Goal: Task Accomplishment & Management: Manage account settings

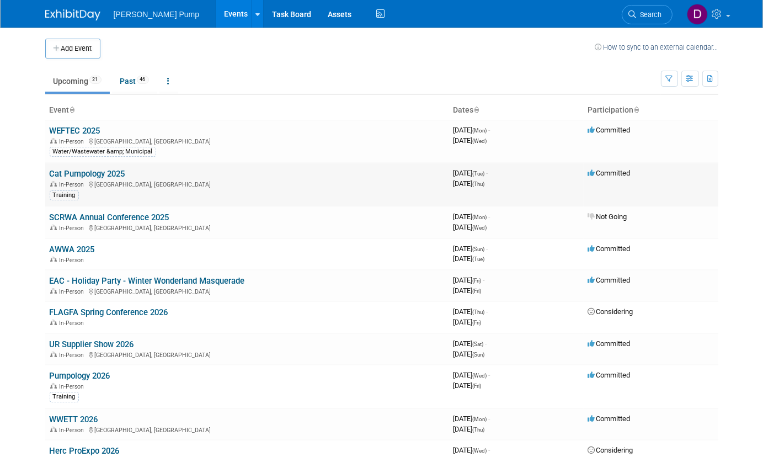
click at [68, 178] on link "Cat Pumpology 2025" at bounding box center [88, 174] width 76 height 10
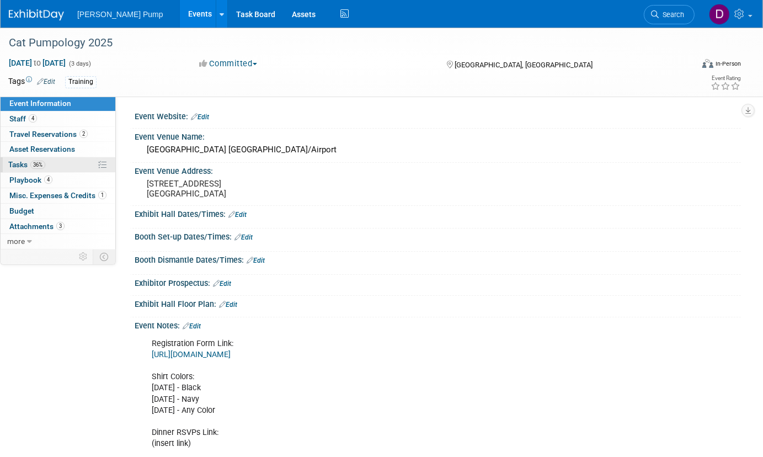
click at [29, 165] on span "Tasks 36%" at bounding box center [26, 164] width 37 height 9
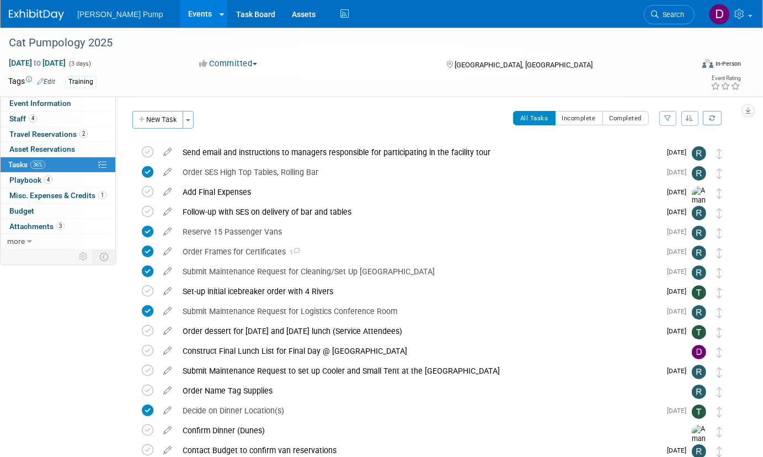
click at [670, 119] on icon "button" at bounding box center [667, 118] width 7 height 7
click at [660, 153] on select "-- Select Assignee -- All unassigned tasks Assigned to me [PERSON_NAME] [PERSON…" at bounding box center [621, 153] width 91 height 15
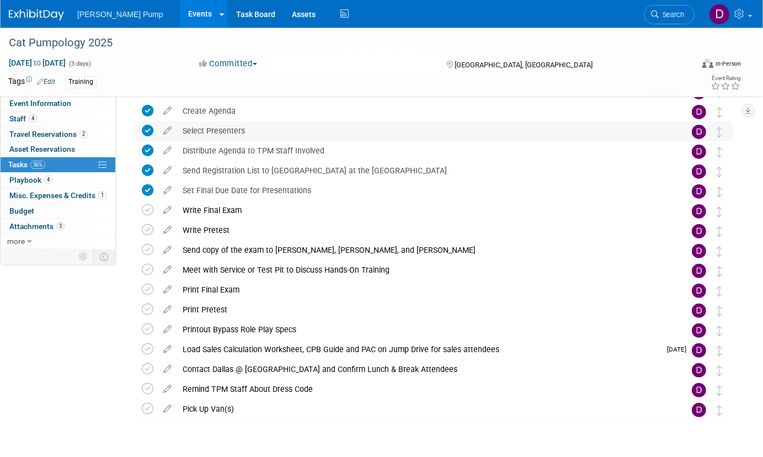
scroll to position [249, 0]
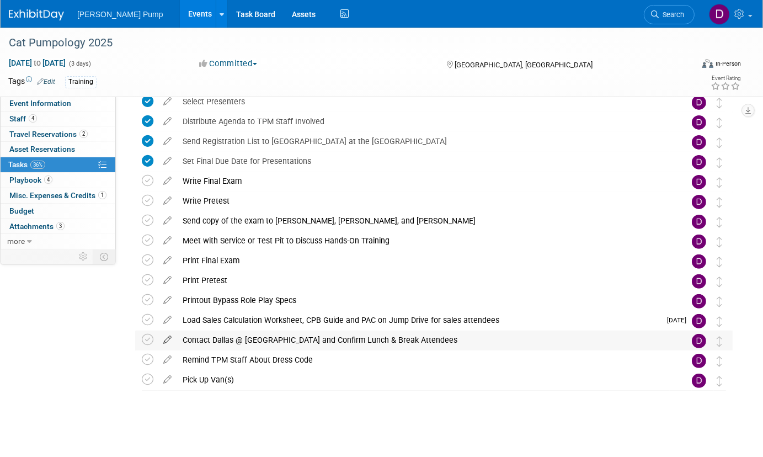
click at [169, 337] on icon at bounding box center [167, 337] width 19 height 14
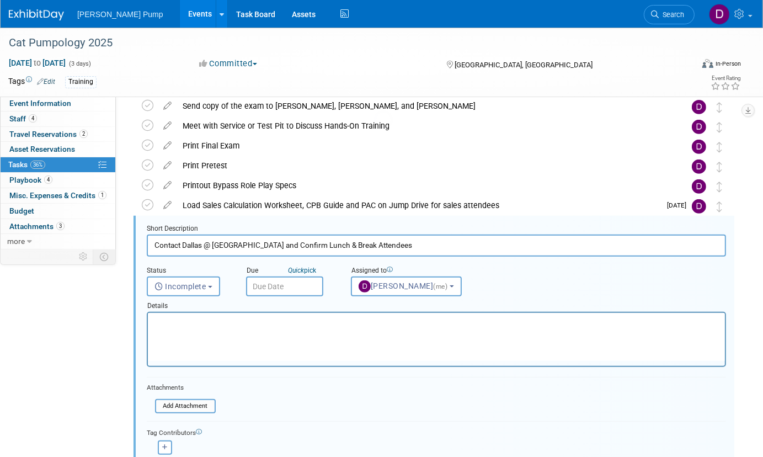
scroll to position [418, 0]
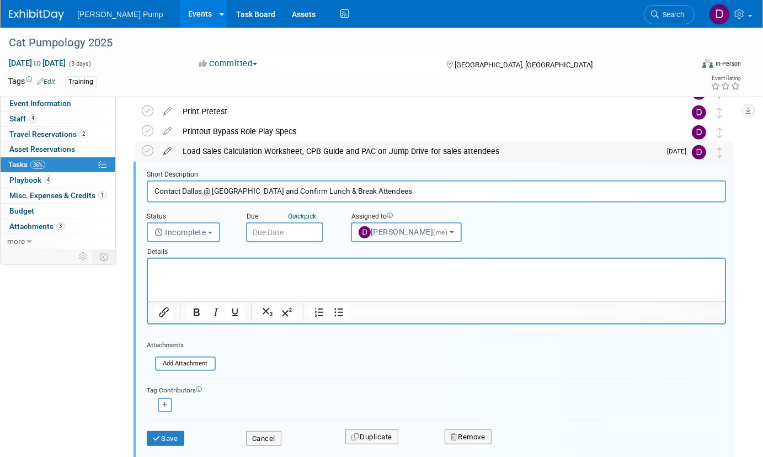
click at [166, 152] on icon at bounding box center [167, 149] width 19 height 14
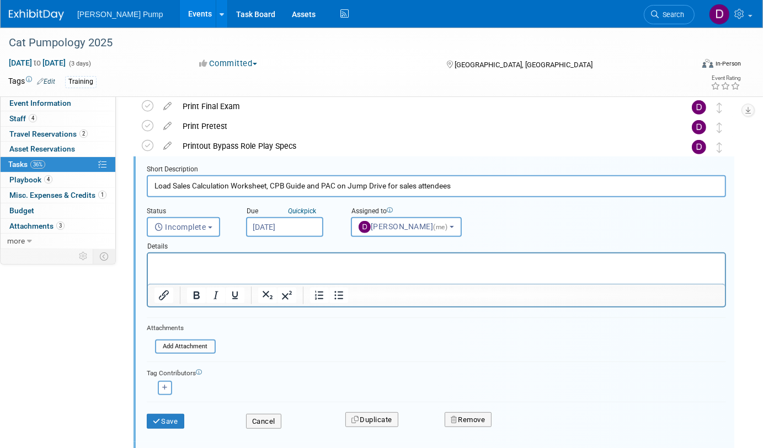
scroll to position [398, 0]
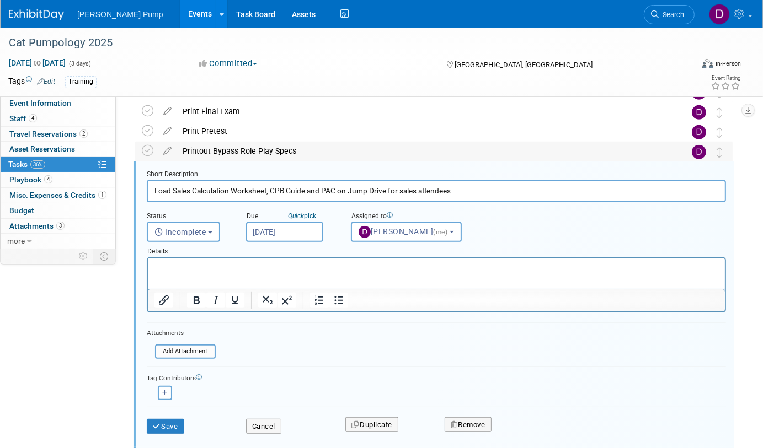
click at [688, 160] on td at bounding box center [680, 152] width 22 height 20
click at [170, 425] on button "Save" at bounding box center [165, 426] width 37 height 15
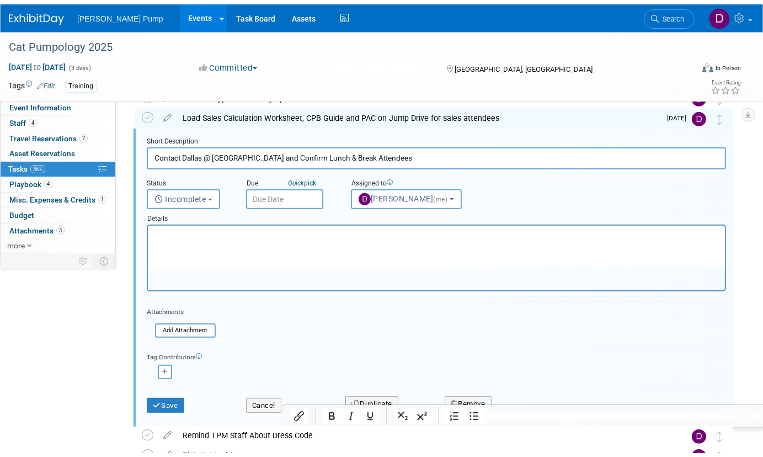
scroll to position [527, 0]
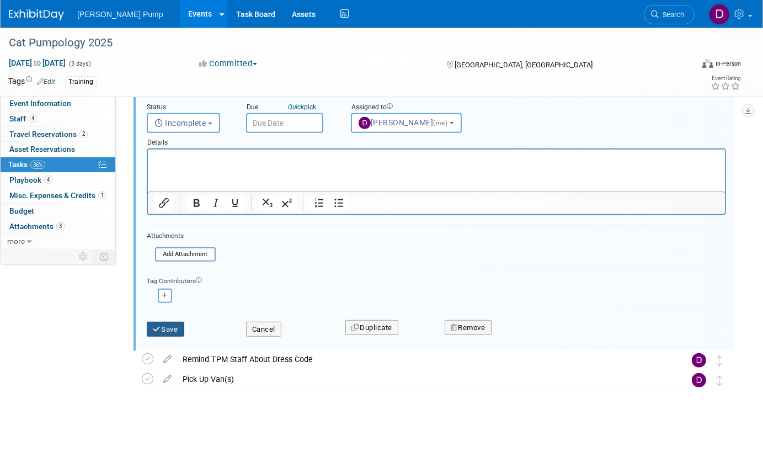
click at [169, 324] on button "Save" at bounding box center [165, 328] width 37 height 15
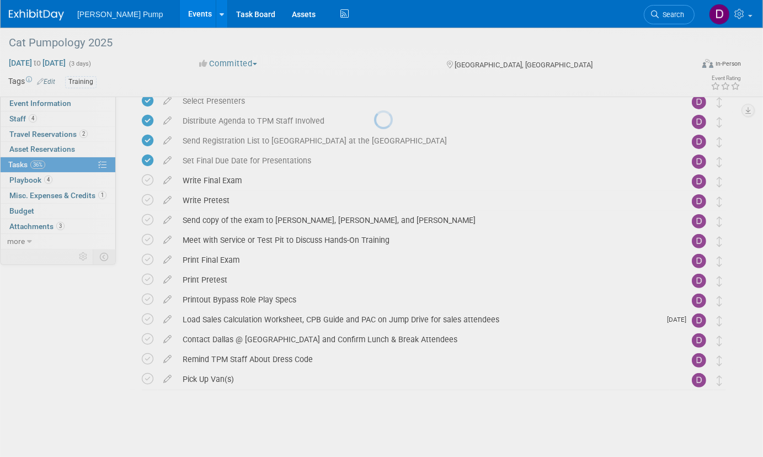
scroll to position [249, 0]
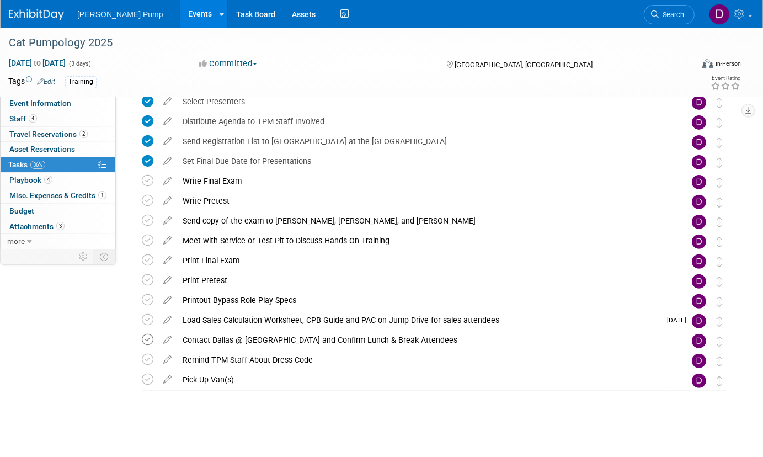
click at [145, 337] on icon at bounding box center [148, 340] width 12 height 12
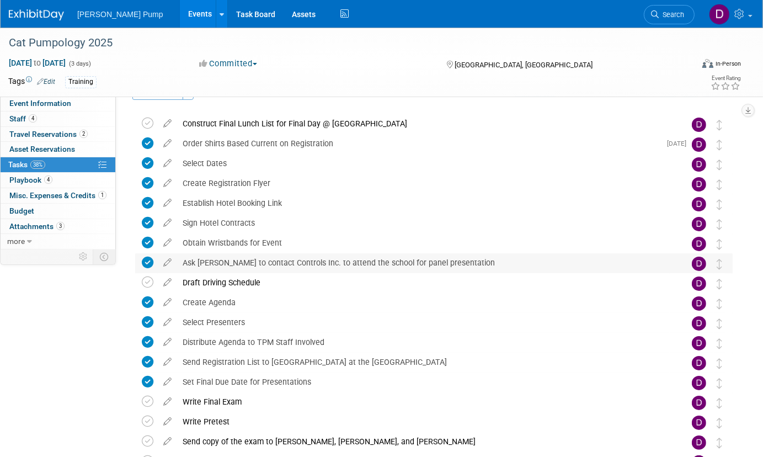
scroll to position [0, 0]
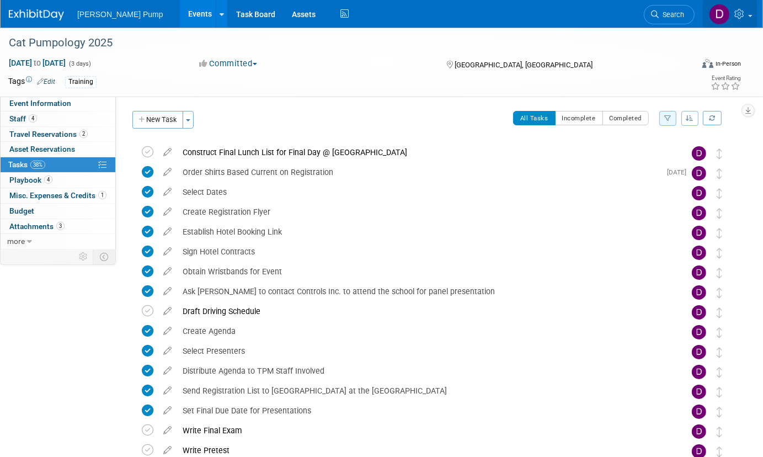
click at [748, 13] on link at bounding box center [729, 14] width 54 height 28
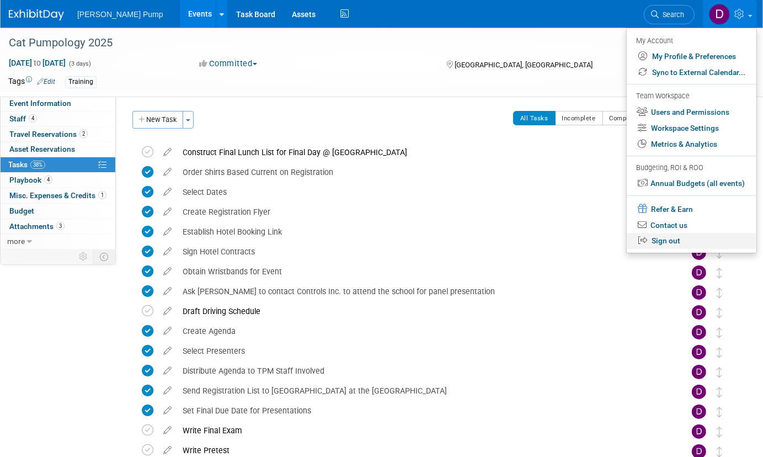
click at [667, 240] on link "Sign out" at bounding box center [691, 241] width 130 height 16
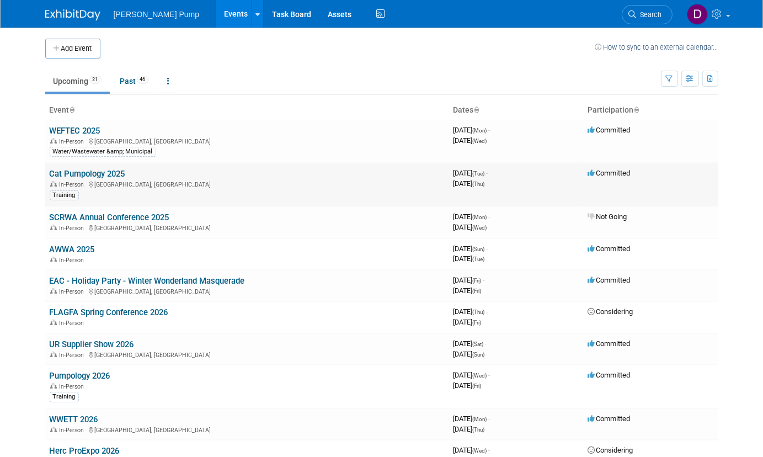
click at [103, 173] on link "Cat Pumpology 2025" at bounding box center [88, 174] width 76 height 10
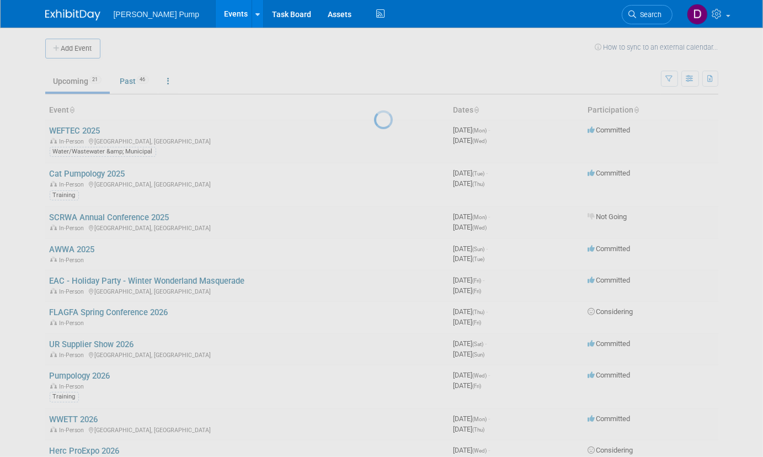
click at [374, 172] on div at bounding box center [381, 228] width 15 height 457
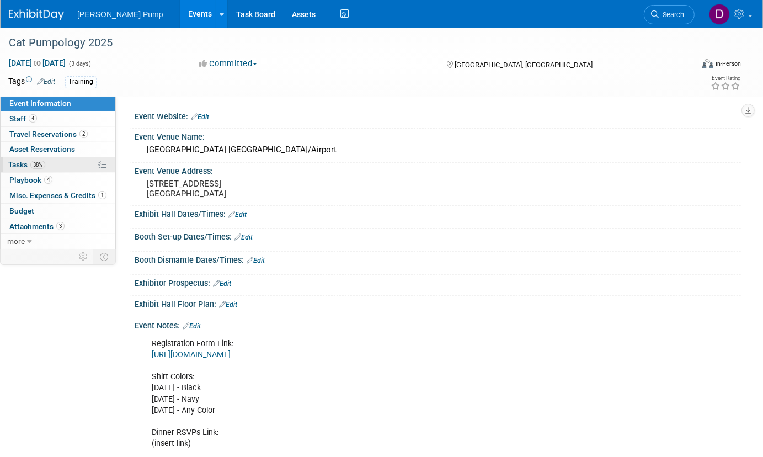
click at [19, 162] on span "Tasks 38%" at bounding box center [26, 164] width 37 height 9
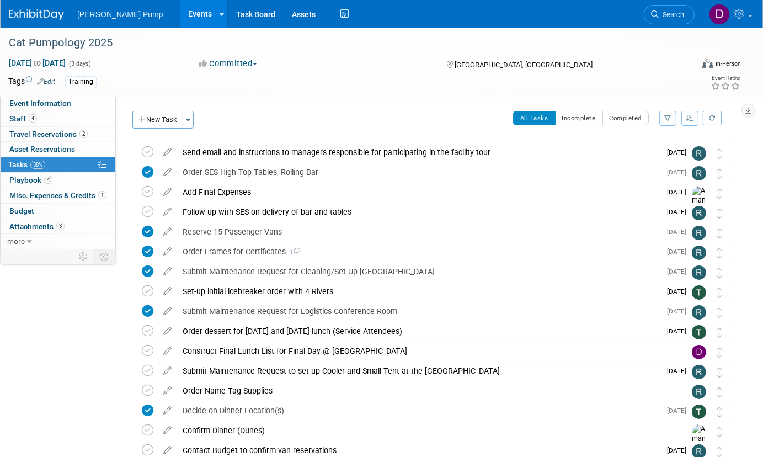
click at [668, 118] on icon "button" at bounding box center [667, 118] width 7 height 7
click at [661, 154] on select "-- Select Assignee -- All unassigned tasks Assigned to me Allan Curry Amanda Sm…" at bounding box center [621, 153] width 91 height 15
click at [668, 119] on icon "button" at bounding box center [667, 118] width 7 height 7
click at [661, 154] on select "-- Select Assignee -- All unassigned tasks Assigned to me [PERSON_NAME] [PERSON…" at bounding box center [621, 153] width 91 height 15
click at [598, 154] on select "-- Select Assignee -- All unassigned tasks Assigned to me [PERSON_NAME] [PERSON…" at bounding box center [621, 153] width 91 height 15
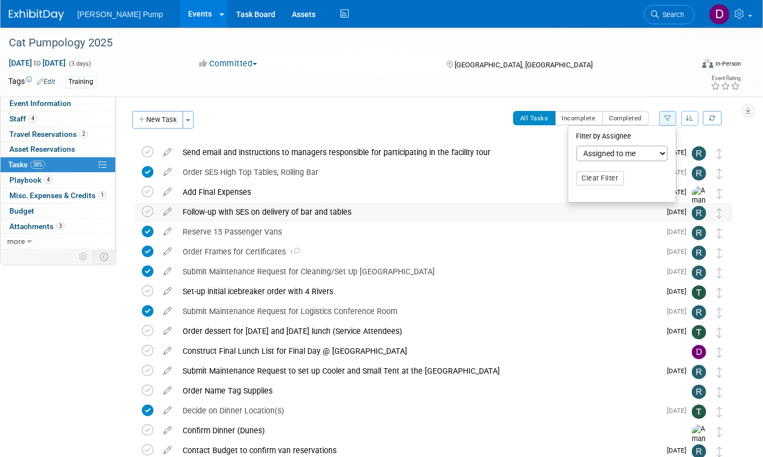
click at [598, 221] on td "Follow-up with SES on delivery of bar and tables Pro tip: Press Ctrl-Enter to s…" at bounding box center [418, 212] width 483 height 20
click at [668, 123] on button "button" at bounding box center [667, 118] width 17 height 15
click at [664, 153] on select "-- Select Assignee -- All unassigned tasks Assigned to me [PERSON_NAME] [PERSON…" at bounding box center [621, 153] width 91 height 15
click at [576, 146] on select "-- Select Assignee -- All unassigned tasks Assigned to me [PERSON_NAME] [PERSON…" at bounding box center [621, 153] width 91 height 15
click at [662, 152] on select "-- Select Assignee -- All unassigned tasks Assigned to me [PERSON_NAME] [PERSON…" at bounding box center [621, 153] width 91 height 15
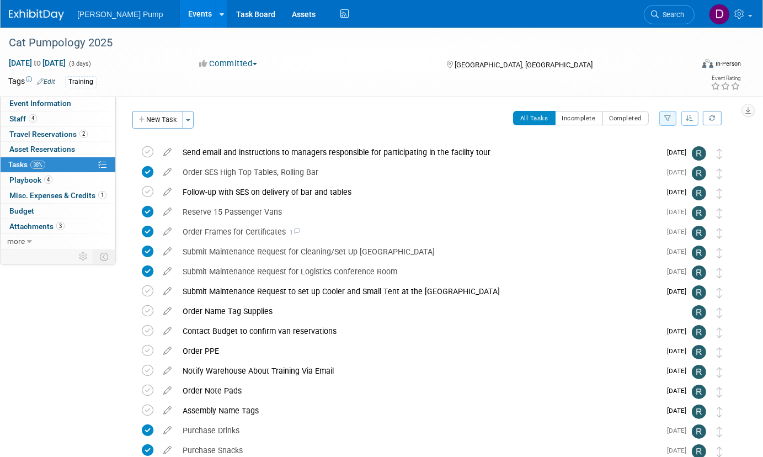
click at [667, 116] on icon "button" at bounding box center [667, 118] width 7 height 7
click at [664, 153] on select "-- Select Assignee -- All unassigned tasks Assigned to me [PERSON_NAME] [PERSON…" at bounding box center [621, 153] width 91 height 15
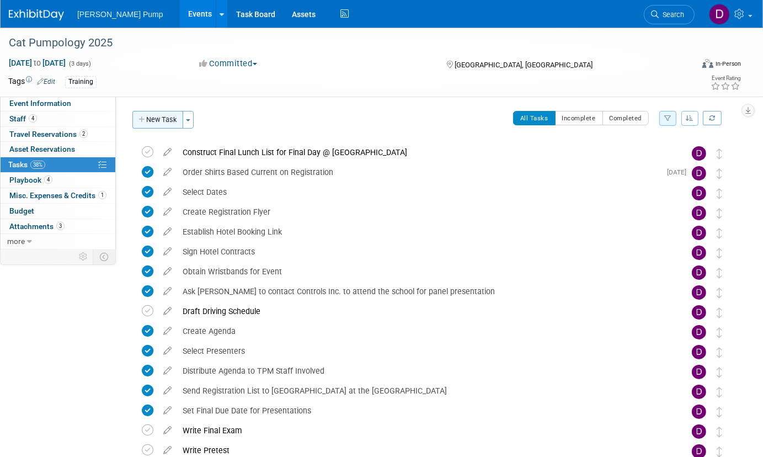
click at [172, 117] on button "New Task" at bounding box center [157, 120] width 51 height 18
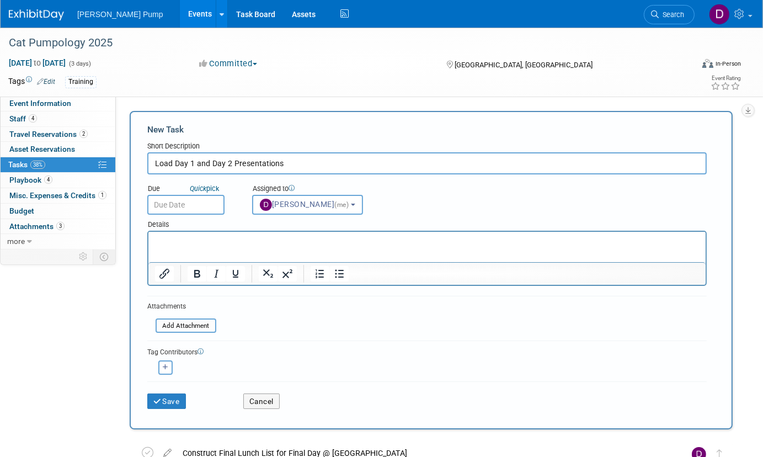
type input "Load Day 1 and Day 2 Presentations"
click at [189, 207] on input "text" at bounding box center [185, 205] width 77 height 20
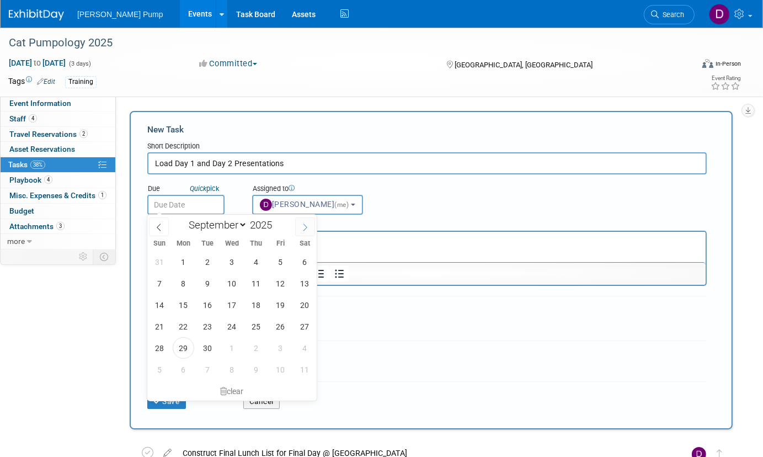
click at [308, 231] on span at bounding box center [305, 226] width 20 height 19
select select "9"
click at [276, 283] on span "10" at bounding box center [281, 283] width 22 height 22
type input "[DATE]"
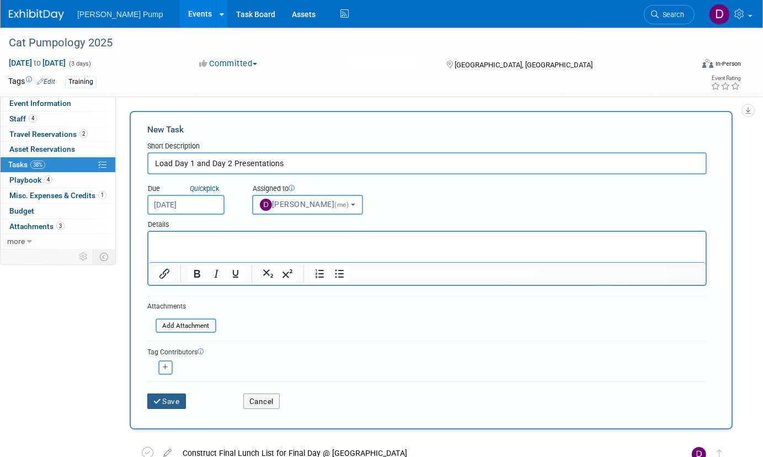
click at [172, 399] on button "Save" at bounding box center [166, 400] width 39 height 15
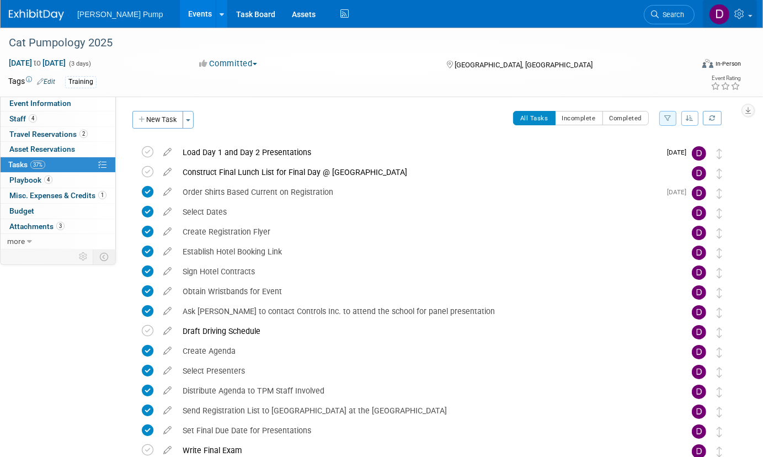
click at [747, 15] on link at bounding box center [729, 14] width 54 height 28
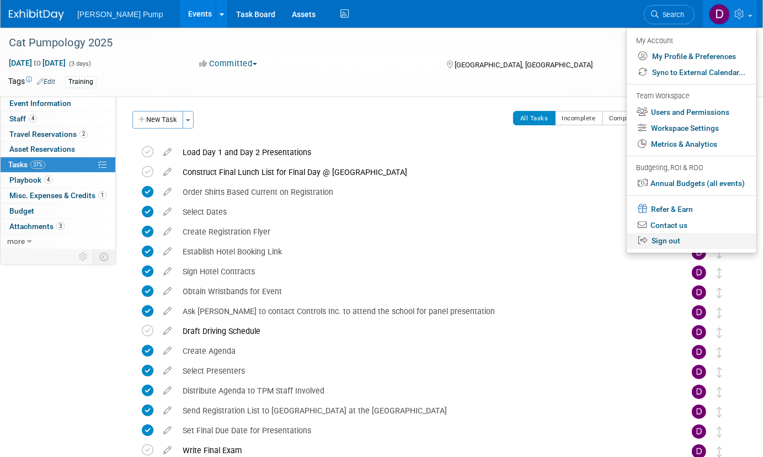
click at [677, 240] on link "Sign out" at bounding box center [691, 241] width 130 height 16
